Goal: Task Accomplishment & Management: Complete application form

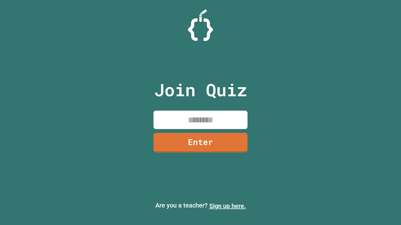
click at [227, 206] on link "Sign up here." at bounding box center [227, 206] width 37 height 8
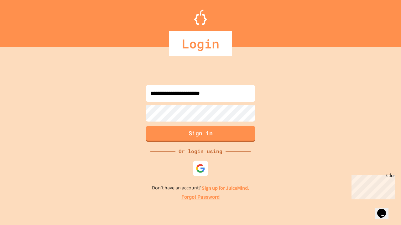
type input "**********"
